Goal: Transaction & Acquisition: Purchase product/service

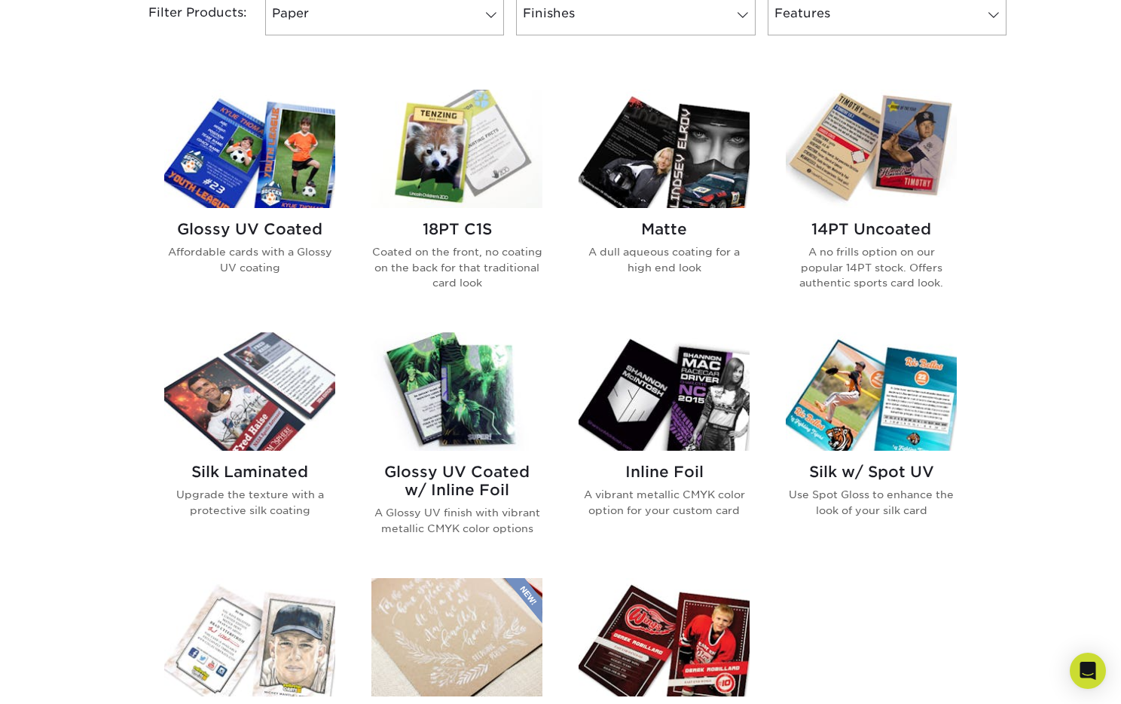
scroll to position [667, 0]
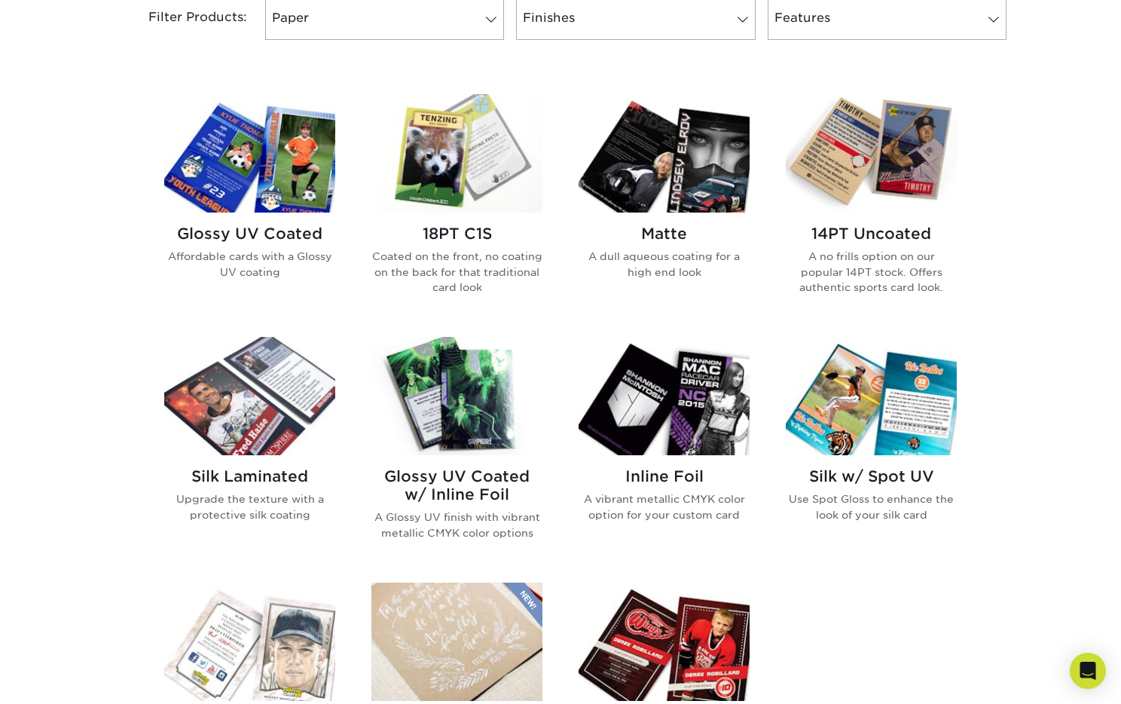
click at [622, 407] on img at bounding box center [663, 396] width 171 height 118
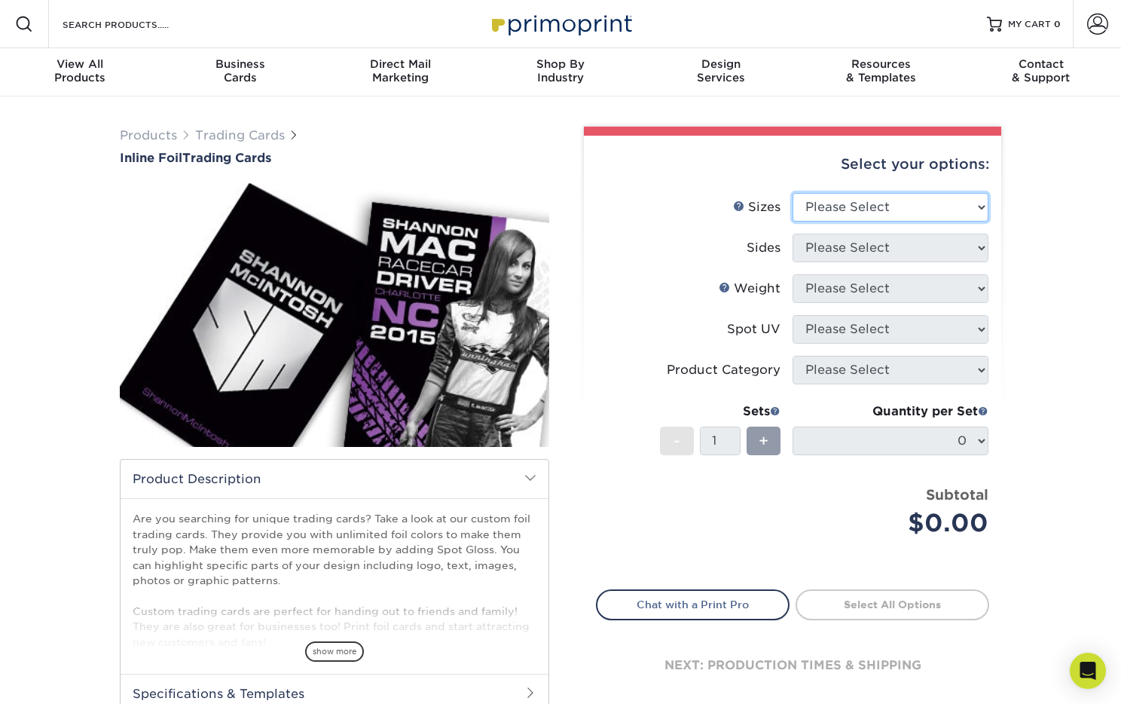
click at [971, 197] on select "Please Select 2.5" x 3.5"" at bounding box center [890, 207] width 196 height 29
select select "2.50x3.50"
click at [792, 193] on select "Please Select 2.5" x 3.5"" at bounding box center [890, 207] width 196 height 29
click at [892, 247] on select "Please Select Print Both Sides - Foil Back Only Print Both Sides - Foil Both Si…" at bounding box center [890, 247] width 196 height 29
select select "2ba18f74-0f96-487e-8b6e-985b404b3305"
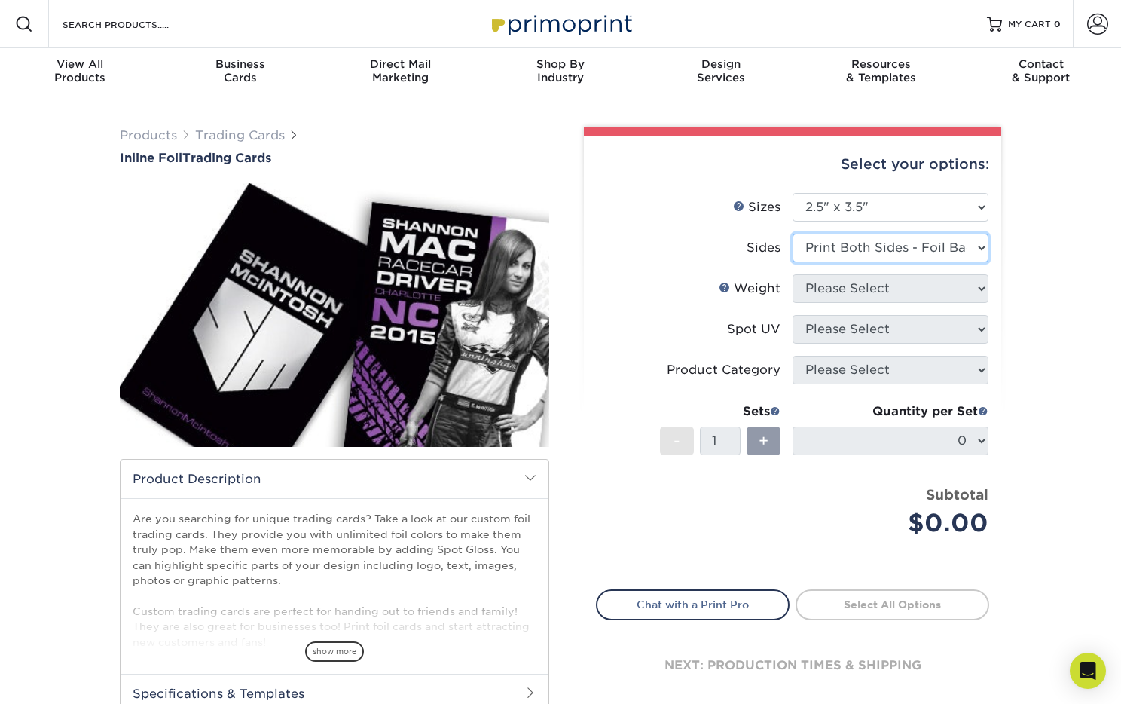
click at [792, 233] on select "Please Select Print Both Sides - Foil Back Only Print Both Sides - Foil Both Si…" at bounding box center [890, 247] width 196 height 29
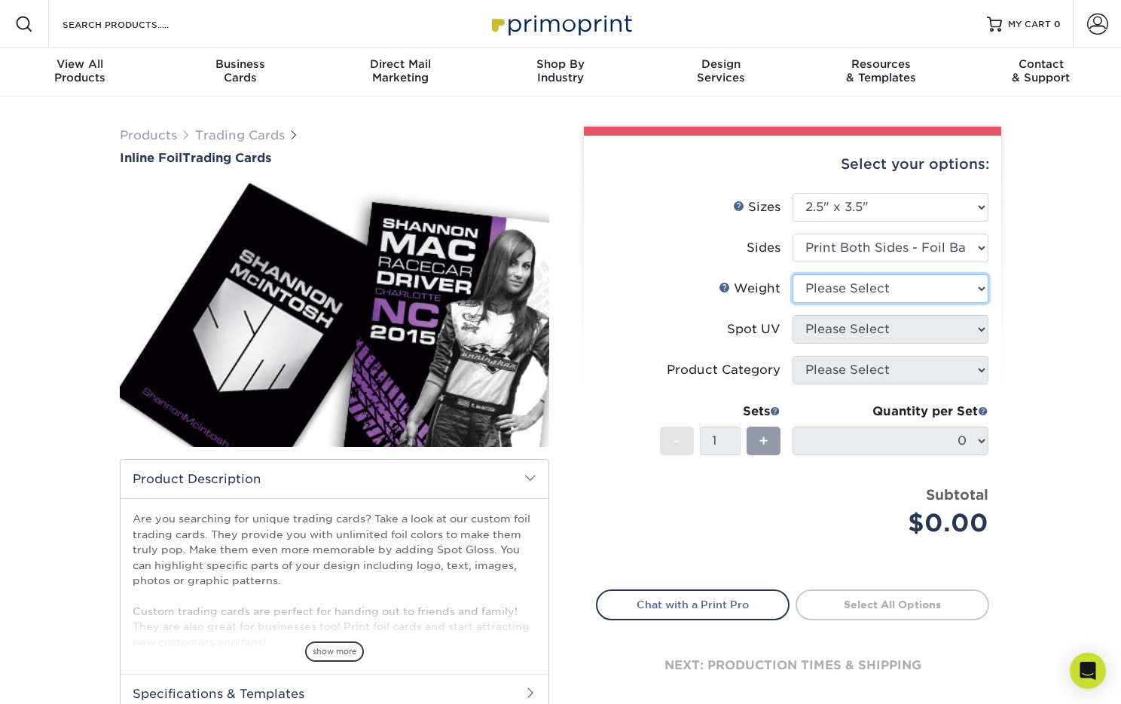
click at [933, 286] on select "Please Select 16PT" at bounding box center [890, 288] width 196 height 29
select select "16PT"
click at [792, 274] on select "Please Select 16PT" at bounding box center [890, 288] width 196 height 29
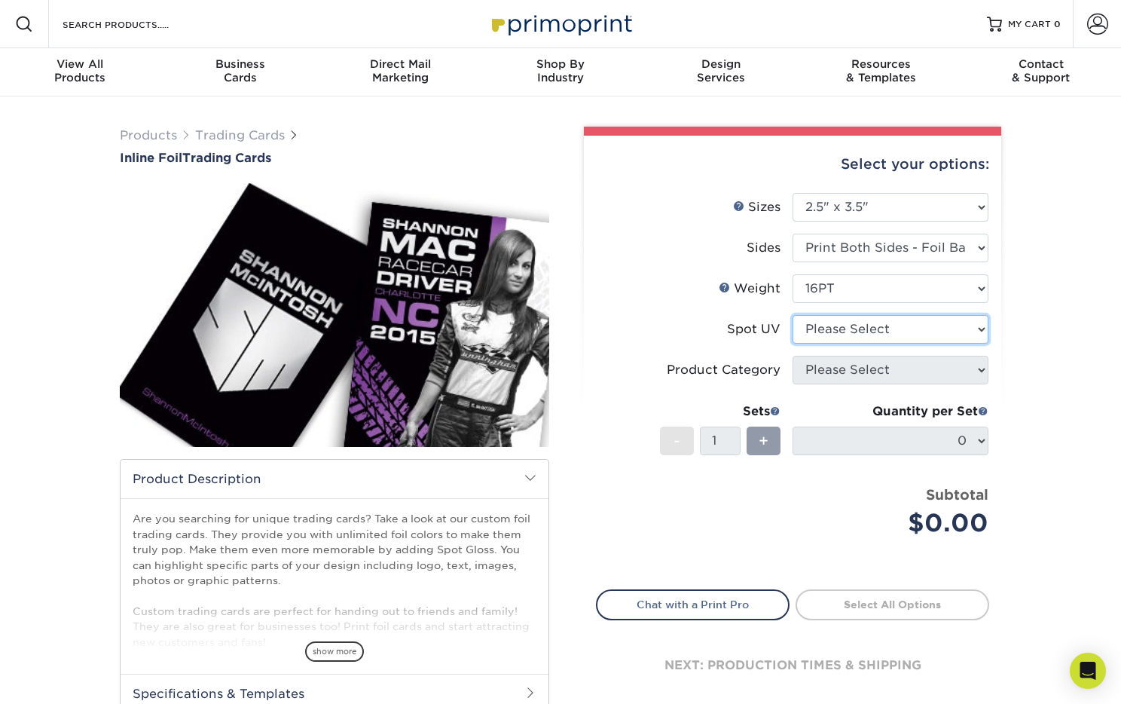
click at [893, 325] on select "Please Select No Spot UV Front and Back (Both Sides) Front Only Back Only" at bounding box center [890, 329] width 196 height 29
click at [792, 315] on select "Please Select No Spot UV Front and Back (Both Sides) Front Only Back Only" at bounding box center [890, 329] width 196 height 29
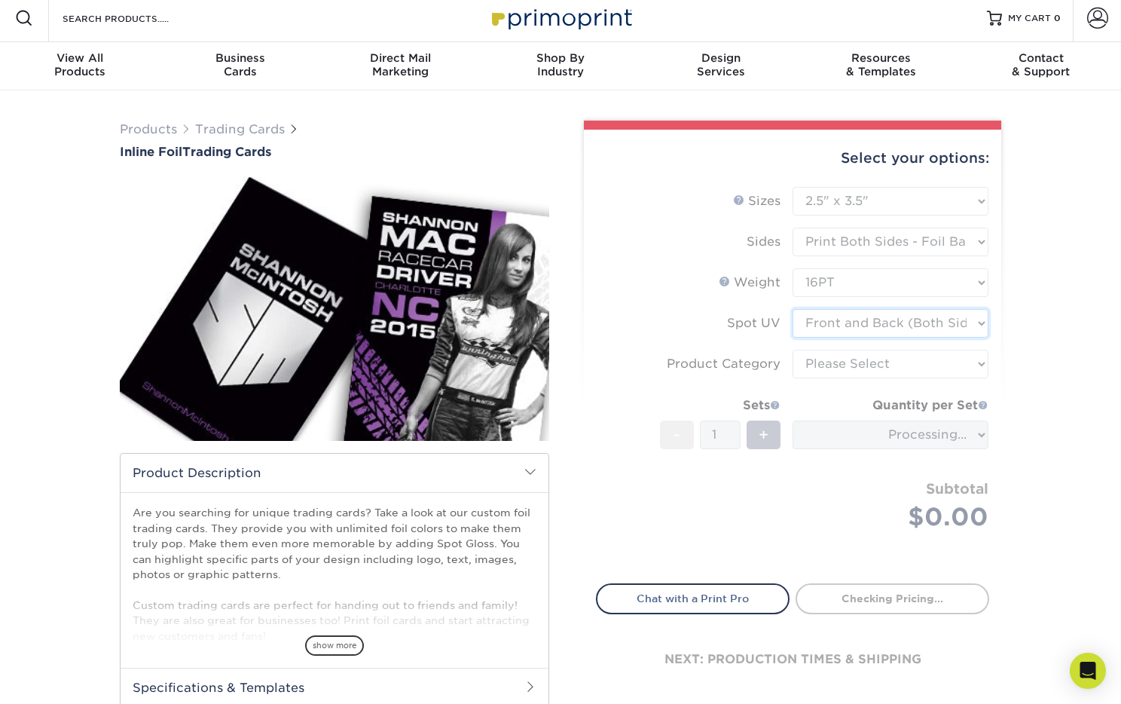
scroll to position [20, 0]
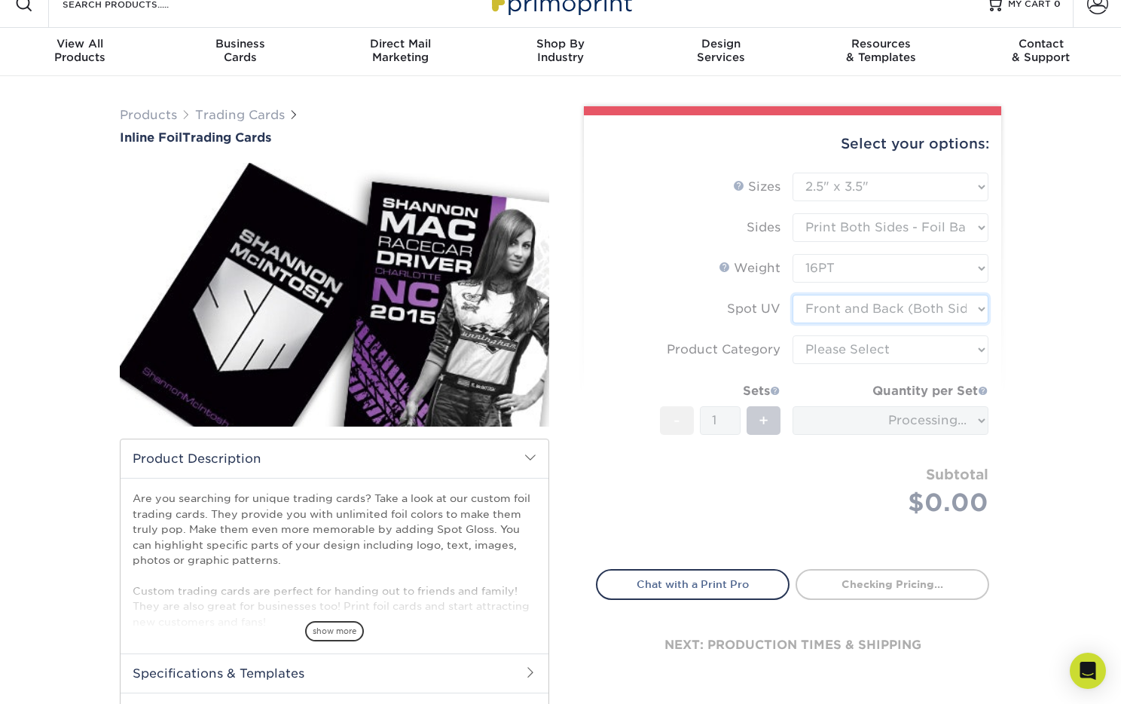
click at [947, 311] on select "Please Select No Spot UV Front and Back (Both Sides) Front Only Back Only" at bounding box center [890, 309] width 196 height 29
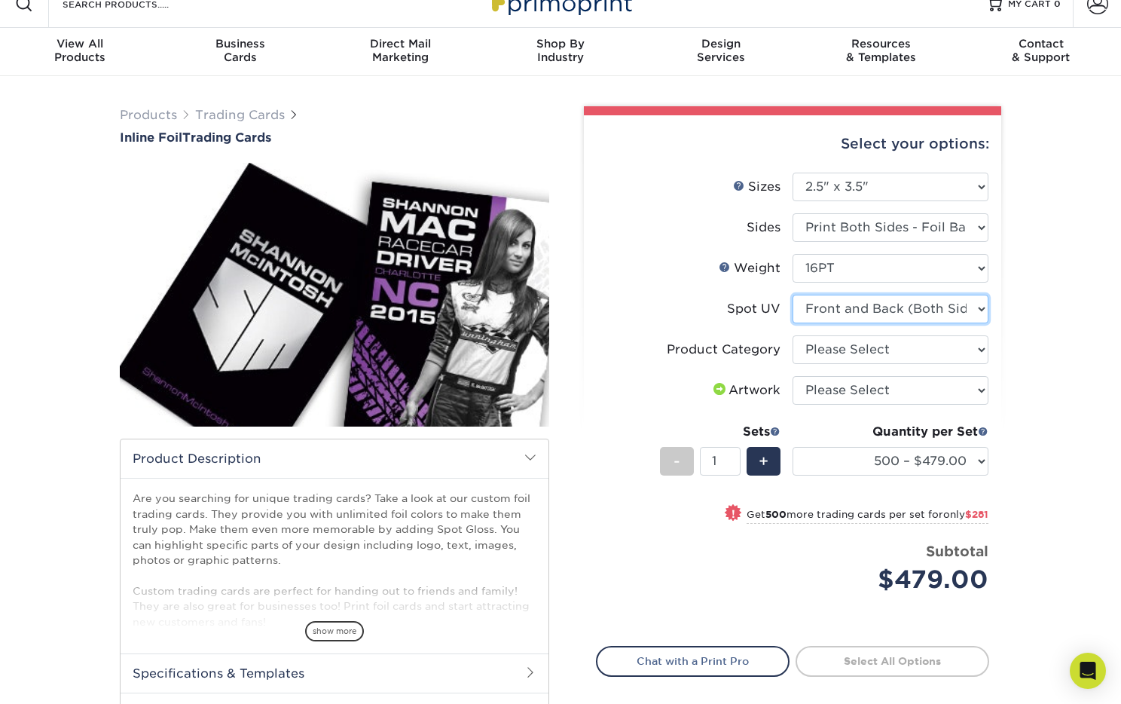
select select "3"
click at [792, 295] on select "Please Select No Spot UV Front and Back (Both Sides) Front Only Back Only" at bounding box center [890, 309] width 196 height 29
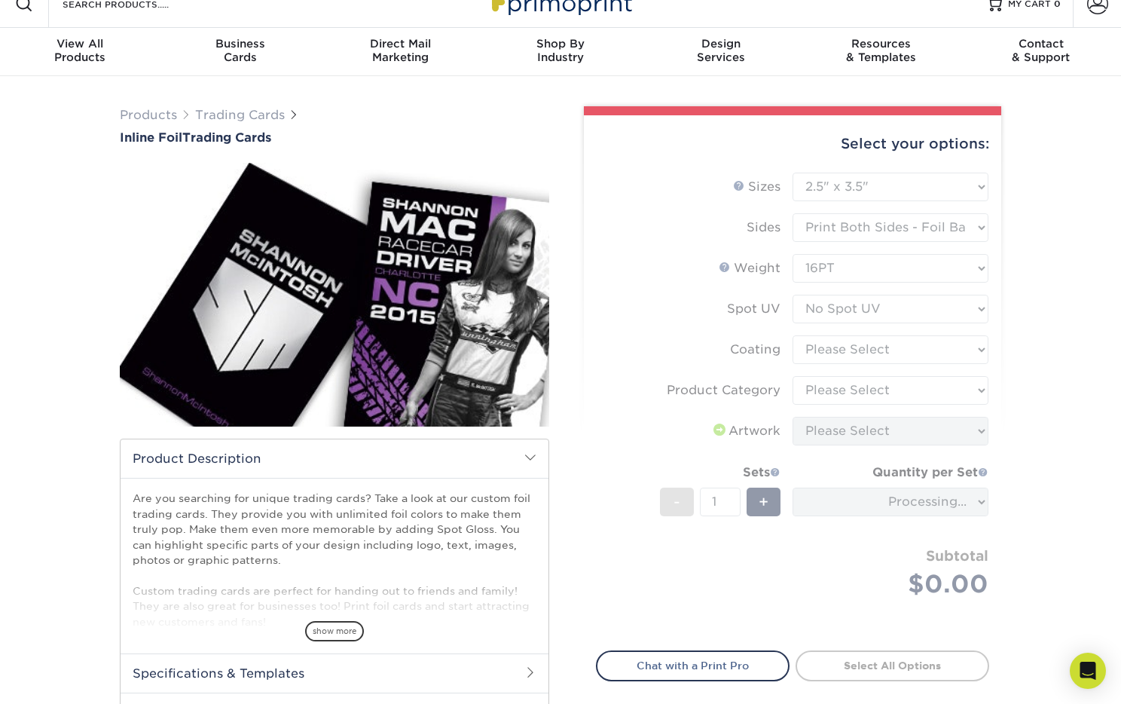
click at [844, 355] on form "Sizes Help Sizes Please Select 2.5" x 3.5" Sides Please Select 16PT - 1" at bounding box center [792, 402] width 393 height 460
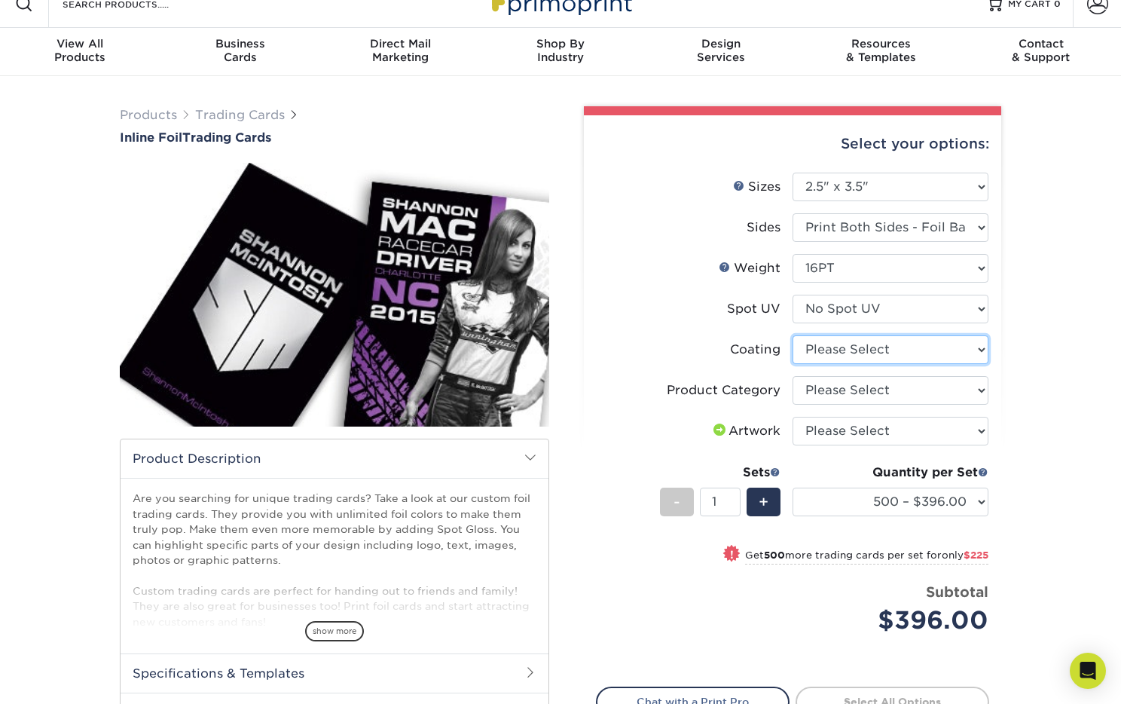
click at [862, 353] on select at bounding box center [890, 349] width 196 height 29
select select "3e7618de-abca-4bda-9f97-8b9129e913d8"
click at [792, 335] on select at bounding box center [890, 349] width 196 height 29
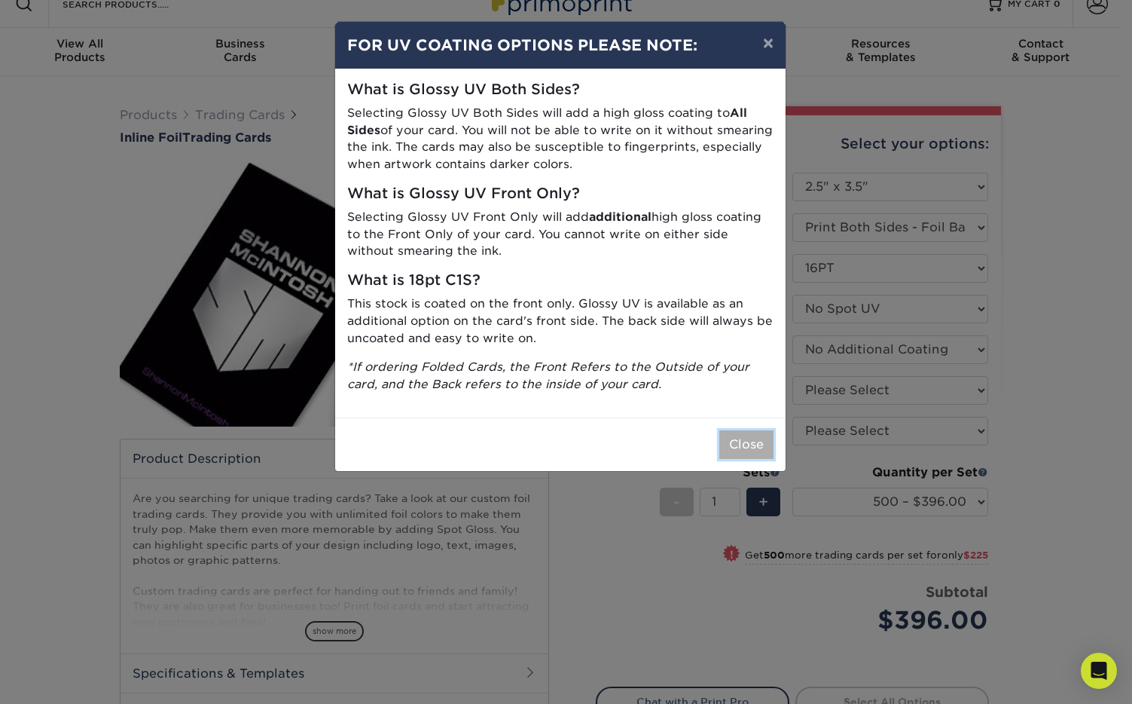
click at [761, 444] on button "Close" at bounding box center [746, 444] width 54 height 29
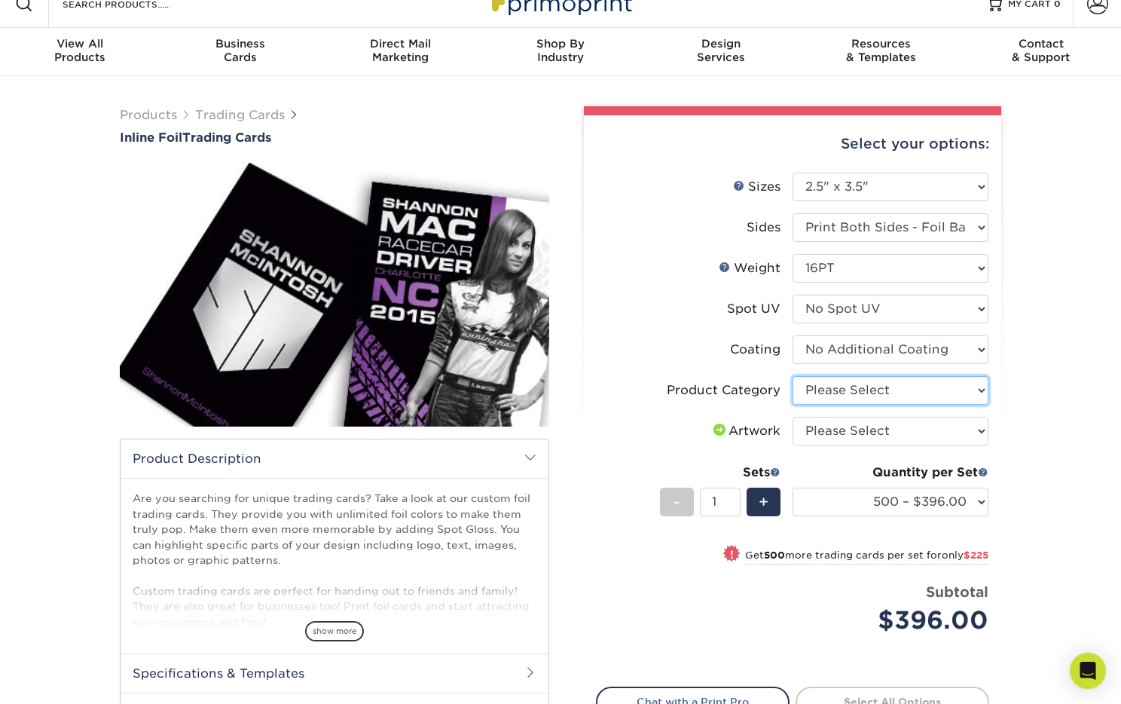
click at [864, 391] on select "Please Select Trading Cards" at bounding box center [890, 390] width 196 height 29
select select "c2f9bce9-36c2-409d-b101-c29d9d031e18"
click at [792, 376] on select "Please Select Trading Cards" at bounding box center [890, 390] width 196 height 29
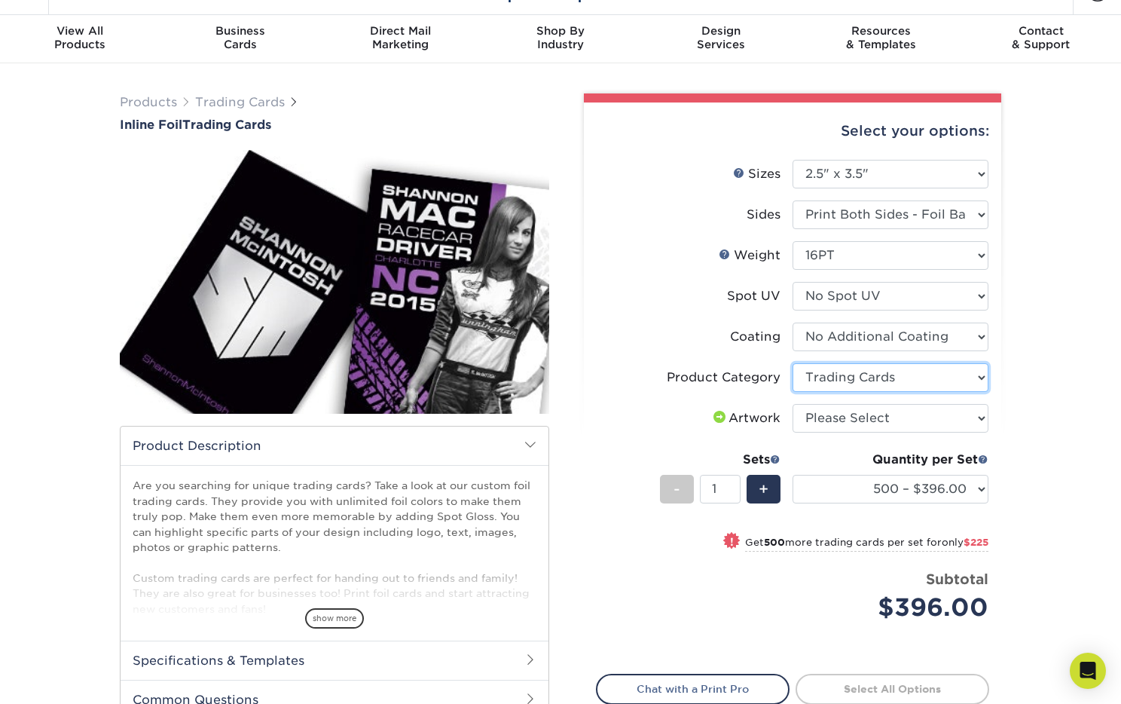
scroll to position [47, 0]
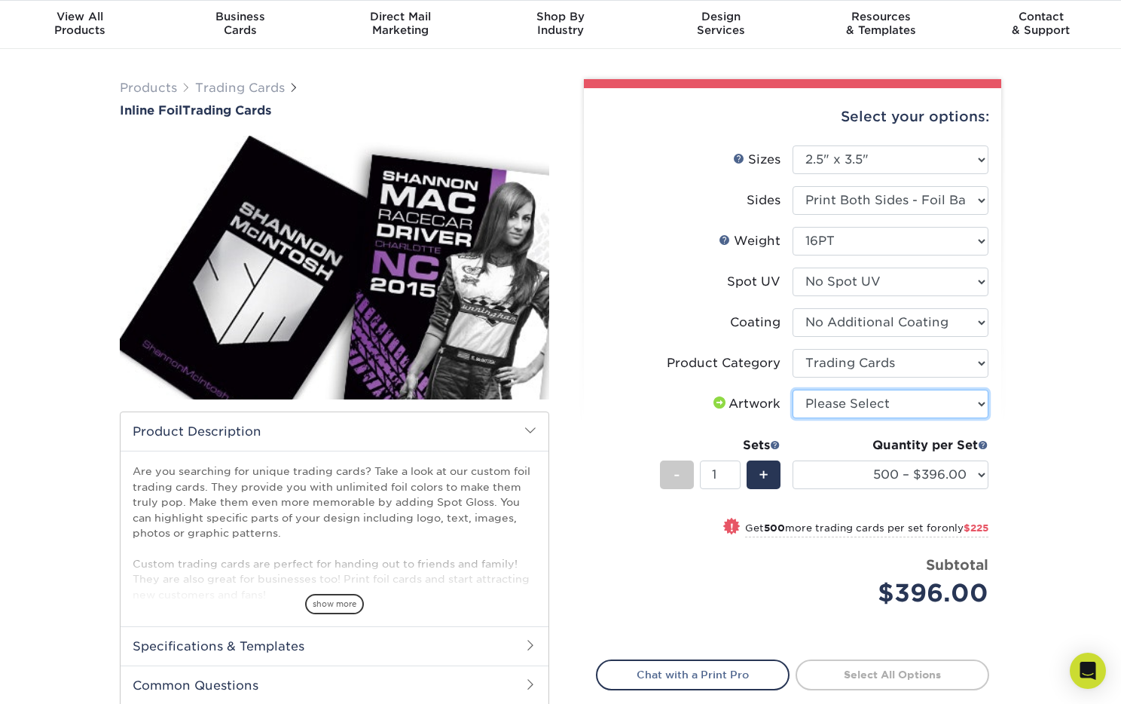
click at [877, 398] on select "Please Select I will upload files I need a design - $100" at bounding box center [890, 403] width 196 height 29
select select "upload"
click at [792, 389] on select "Please Select I will upload files I need a design - $100" at bounding box center [890, 403] width 196 height 29
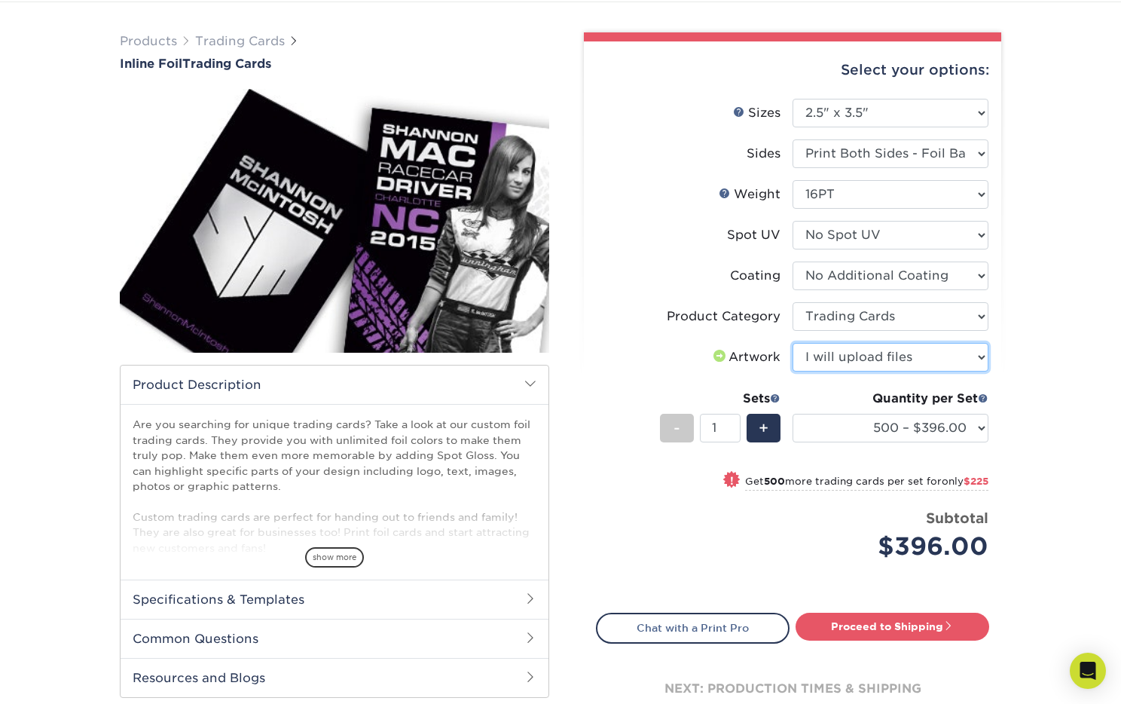
scroll to position [178, 0]
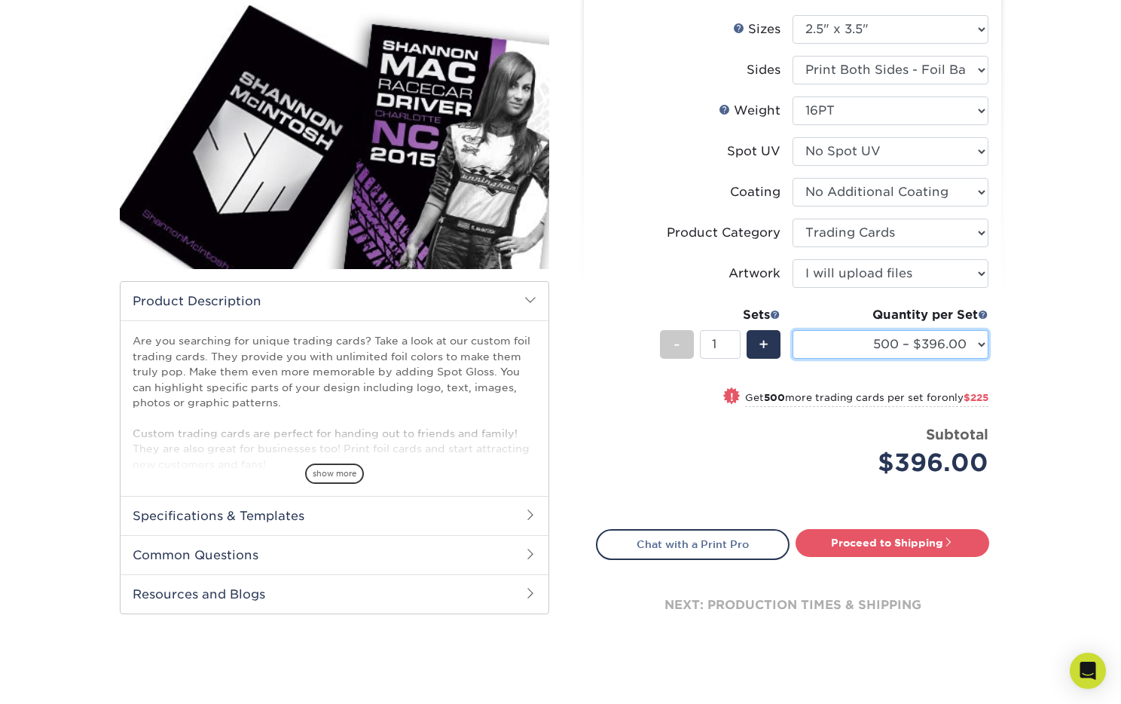
click at [946, 342] on select "500 – $396.00 1000 – $621.00 2500 – $896.00 5000 – $1262.00" at bounding box center [890, 344] width 196 height 29
select select "1000 – $621.00"
click at [792, 330] on select "500 – $396.00 1000 – $621.00 2500 – $896.00 5000 – $1262.00" at bounding box center [890, 344] width 196 height 29
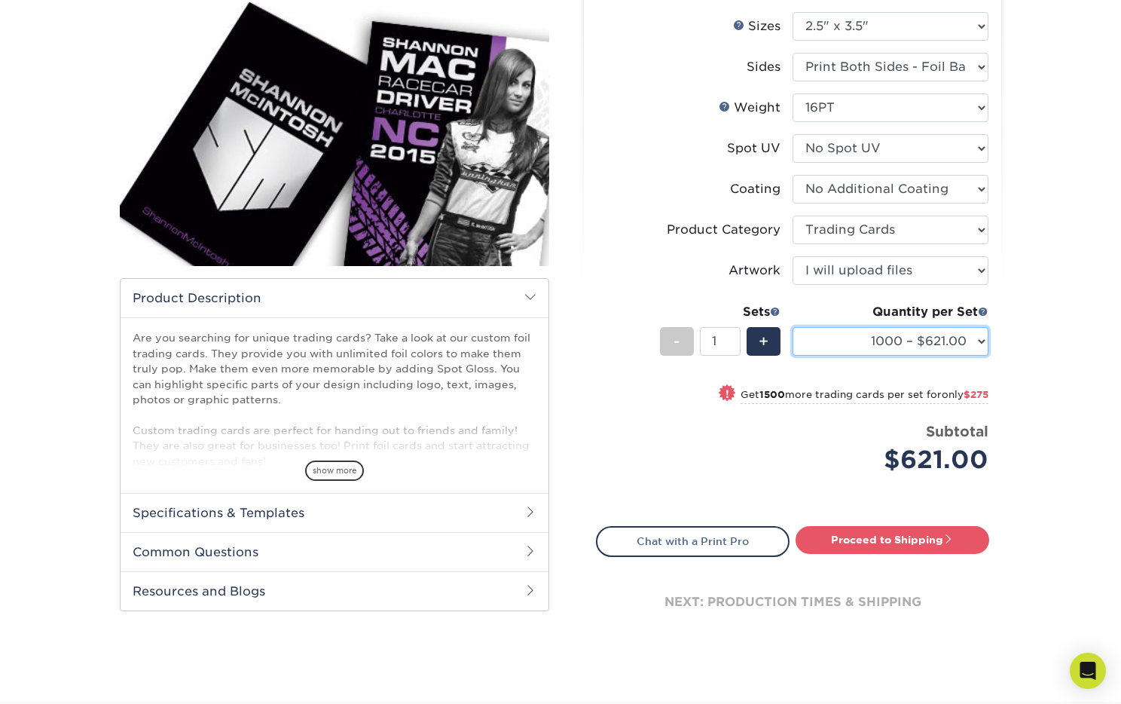
click at [975, 337] on select "500 – $396.00 1000 – $621.00 2500 – $896.00 5000 – $1262.00" at bounding box center [890, 341] width 196 height 29
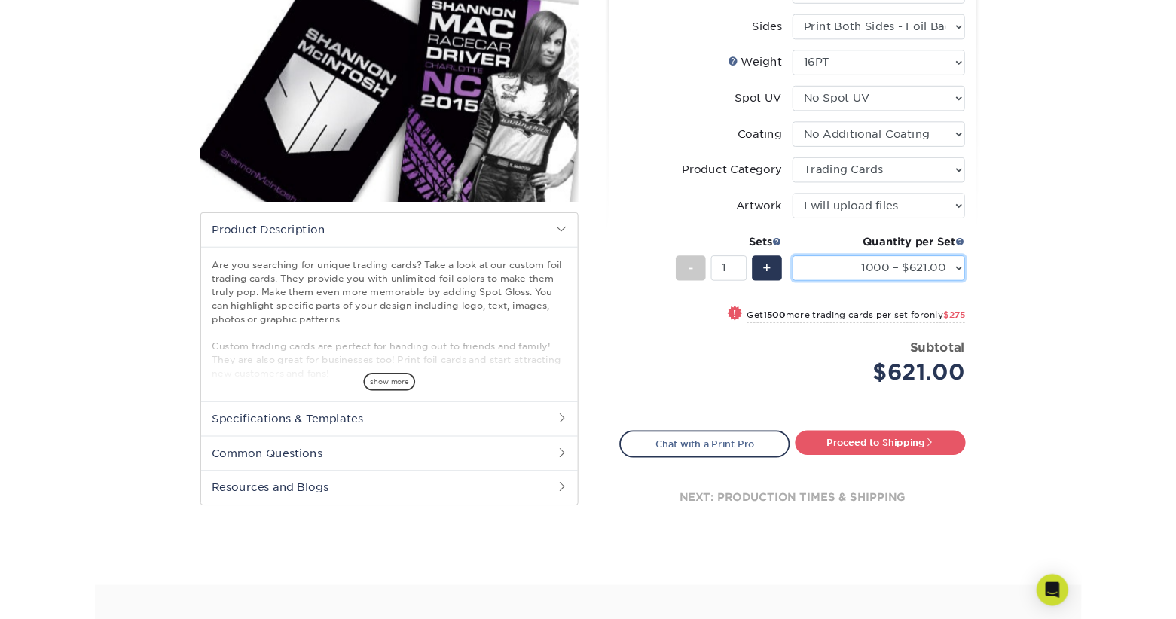
scroll to position [142, 0]
